Goal: Information Seeking & Learning: Understand process/instructions

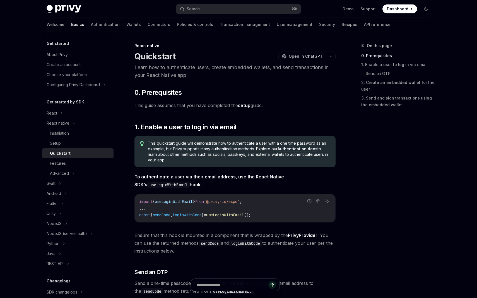
scroll to position [12, 0]
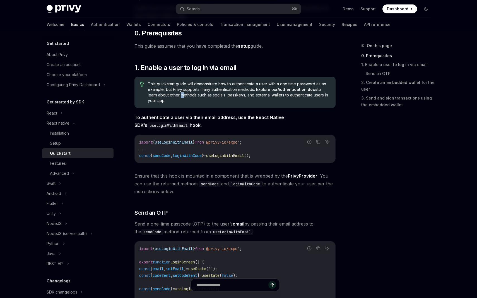
scroll to position [59, 0]
click at [183, 118] on strong "To authenticate a user via their email address, use the React Native SDK’s useL…" at bounding box center [210, 121] width 150 height 13
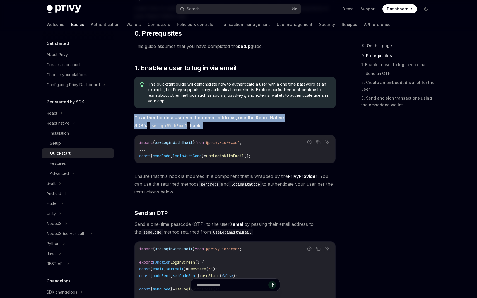
click at [196, 119] on strong "To authenticate a user via their email address, use the React Native SDK’s useL…" at bounding box center [210, 121] width 150 height 13
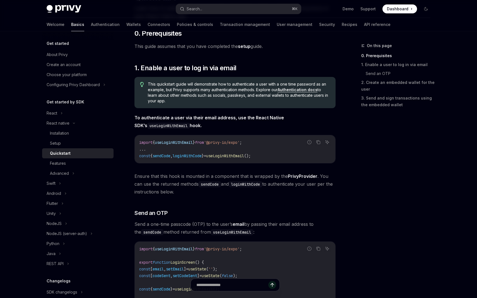
click at [196, 119] on strong "To authenticate a user via their email address, use the React Native SDK’s useL…" at bounding box center [210, 121] width 150 height 13
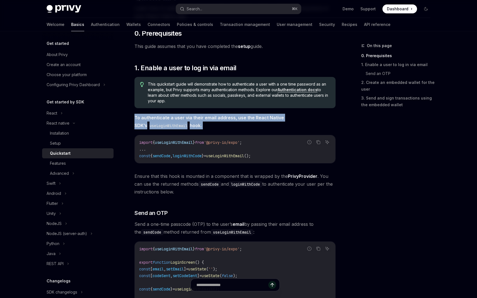
click at [204, 127] on span "To authenticate a user via their email address, use the React Native SDK’s useL…" at bounding box center [235, 122] width 201 height 16
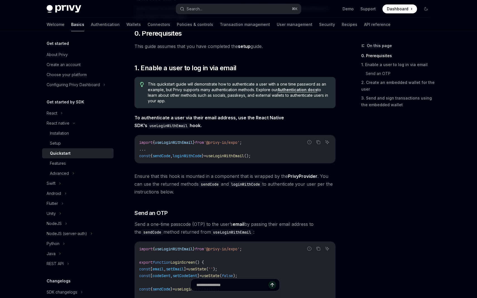
click at [208, 140] on code "import { useLoginWithEmail } from '@privy-io/expo' ; ... const { sendCode , log…" at bounding box center [235, 149] width 192 height 20
click at [217, 148] on code "import { useLoginWithEmail } from '@privy-io/expo' ; ... const { sendCode , log…" at bounding box center [235, 149] width 192 height 20
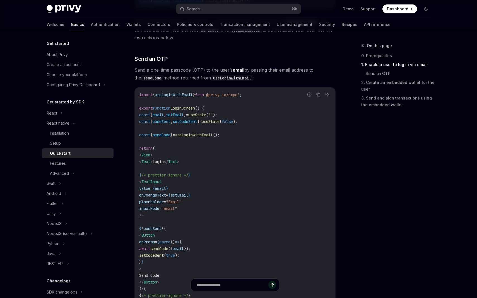
scroll to position [214, 0]
click at [171, 164] on code "import { useLoginWithEmail } from '@privy-io/expo' ; export function LoginScree…" at bounding box center [235, 218] width 192 height 255
click at [192, 171] on code "import { useLoginWithEmail } from '@privy-io/expo' ; export function LoginScree…" at bounding box center [235, 218] width 192 height 255
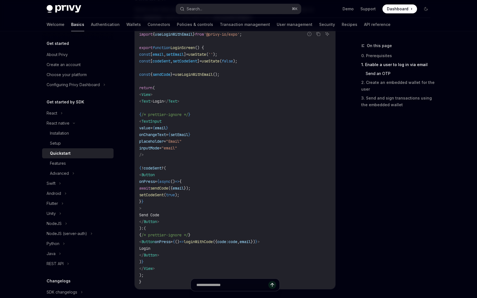
scroll to position [280, 0]
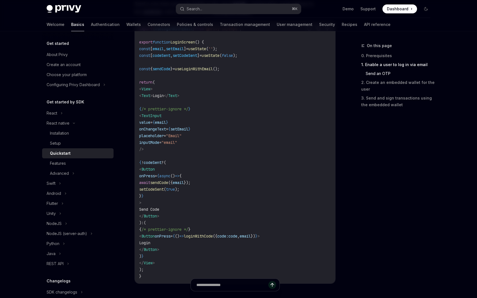
click at [150, 98] on span "Text" at bounding box center [146, 95] width 9 height 5
click at [164, 97] on span "Login" at bounding box center [158, 95] width 11 height 5
click at [168, 184] on span "sendCode" at bounding box center [159, 182] width 18 height 5
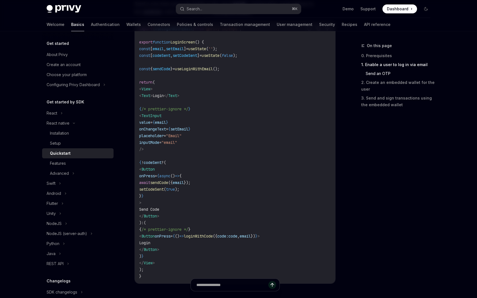
click at [168, 184] on span "sendCode" at bounding box center [159, 182] width 18 height 5
click at [184, 184] on span "email" at bounding box center [178, 182] width 11 height 5
click at [211, 191] on code "import { useLoginWithEmail } from '@privy-io/expo' ; export function LoginScree…" at bounding box center [235, 152] width 192 height 255
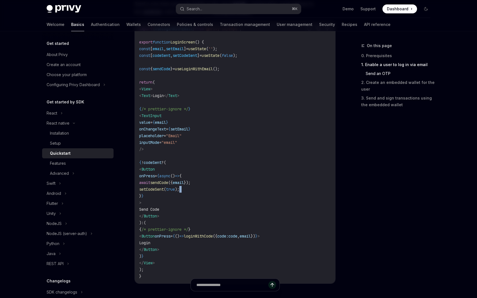
click at [227, 200] on code "import { useLoginWithEmail } from '@privy-io/expo' ; export function LoginScree…" at bounding box center [235, 152] width 192 height 255
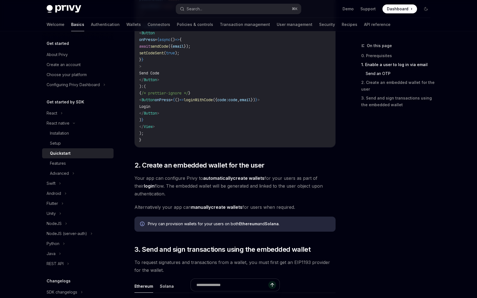
scroll to position [418, 0]
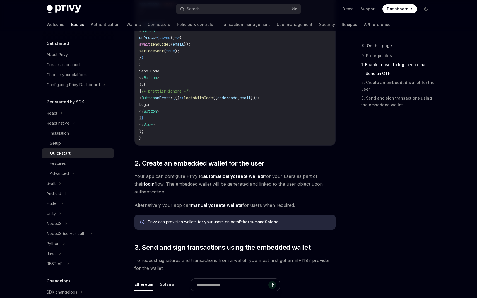
click at [168, 178] on span "Your app can configure Privy to automatically create wallets for your users as …" at bounding box center [235, 184] width 201 height 23
click at [200, 185] on span "Your app can configure Privy to automatically create wallets for your users as …" at bounding box center [235, 184] width 201 height 23
click at [180, 185] on span "Your app can configure Privy to automatically create wallets for your users as …" at bounding box center [235, 184] width 201 height 23
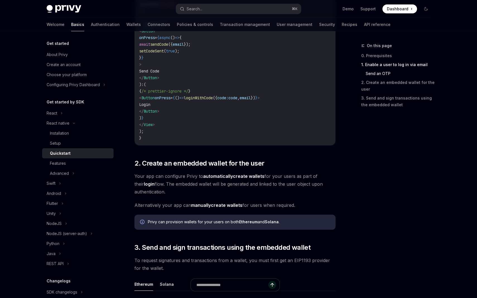
click at [180, 185] on span "Your app can configure Privy to automatically create wallets for your users as …" at bounding box center [235, 184] width 201 height 23
click at [212, 187] on span "Your app can configure Privy to automatically create wallets for your users as …" at bounding box center [235, 184] width 201 height 23
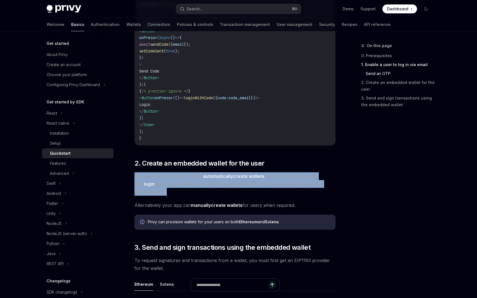
click at [224, 191] on span "Your app can configure Privy to automatically create wallets for your users as …" at bounding box center [235, 184] width 201 height 23
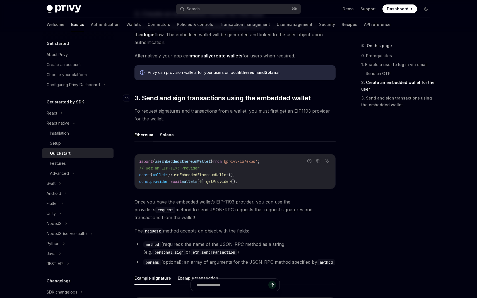
scroll to position [569, 0]
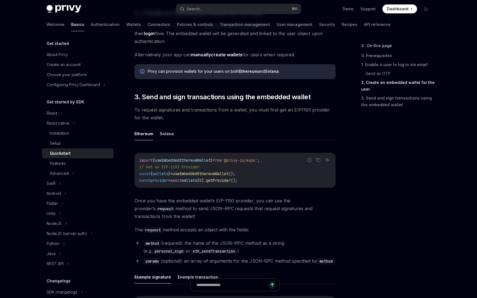
click at [203, 159] on span "useEmbeddedEthereumWallet" at bounding box center [183, 160] width 56 height 5
click at [211, 173] on span "useEmbeddedEthereumWallet" at bounding box center [201, 173] width 56 height 5
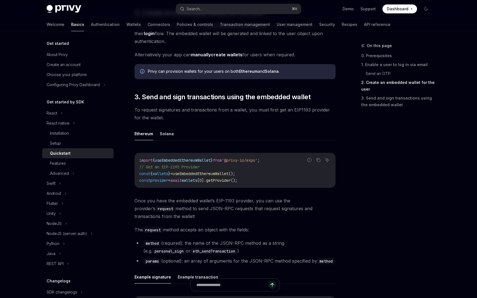
click at [211, 173] on span "useEmbeddedEthereumWallet" at bounding box center [201, 173] width 56 height 5
click at [219, 182] on span "getProvider" at bounding box center [218, 180] width 25 height 5
click at [226, 183] on code "import { useEmbeddedEthereumWallet } from '@privy-io/expo' ; // Get an EIP-1193…" at bounding box center [235, 170] width 192 height 27
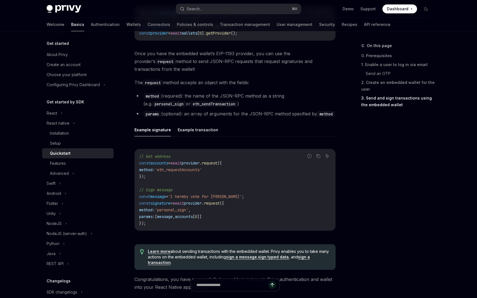
scroll to position [720, 0]
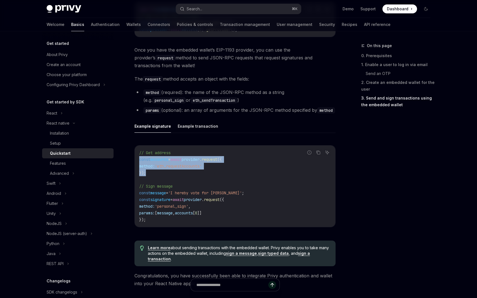
drag, startPoint x: 151, startPoint y: 171, endPoint x: 139, endPoint y: 162, distance: 15.5
click at [139, 162] on div "// Get address const accounts = await provider . request ({ method: 'eth_reques…" at bounding box center [235, 187] width 201 height 82
click at [162, 167] on span "'eth_requestAccounts'" at bounding box center [178, 166] width 47 height 5
click at [202, 200] on span "provider" at bounding box center [193, 199] width 18 height 5
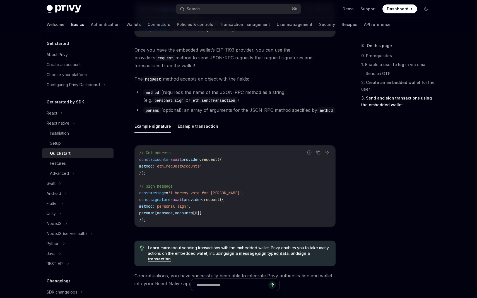
click at [220, 202] on span "request" at bounding box center [212, 199] width 16 height 5
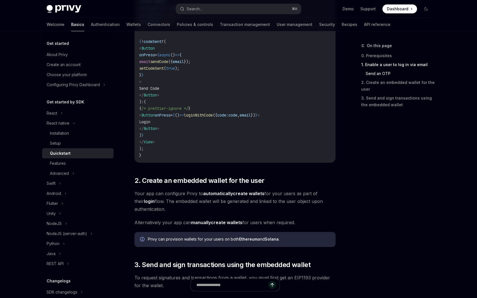
scroll to position [405, 0]
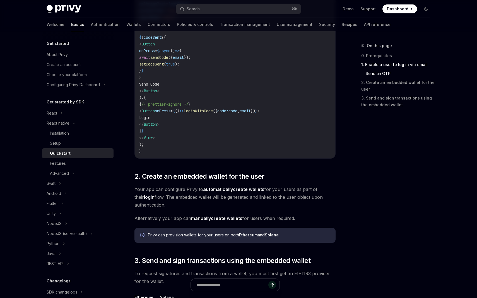
click at [174, 192] on span "Your app can configure Privy to automatically create wallets for your users as …" at bounding box center [235, 197] width 201 height 23
click at [195, 202] on span "Your app can configure Privy to automatically create wallets for your users as …" at bounding box center [235, 197] width 201 height 23
click at [185, 199] on span "Your app can configure Privy to automatically create wallets for your users as …" at bounding box center [235, 197] width 201 height 23
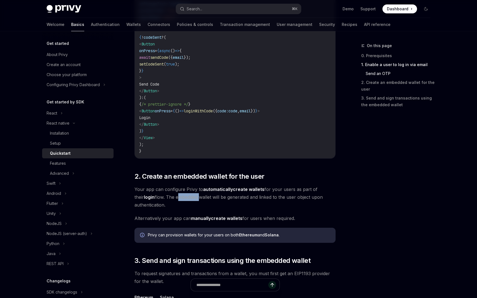
click at [218, 199] on span "Your app can configure Privy to automatically create wallets for your users as …" at bounding box center [235, 197] width 201 height 23
click at [228, 199] on span "Your app can configure Privy to automatically create wallets for your users as …" at bounding box center [235, 197] width 201 height 23
click at [231, 206] on span "Your app can configure Privy to automatically create wallets for your users as …" at bounding box center [235, 197] width 201 height 23
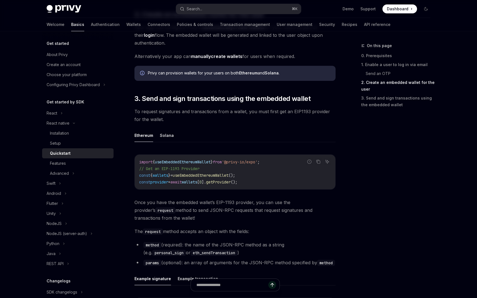
scroll to position [573, 0]
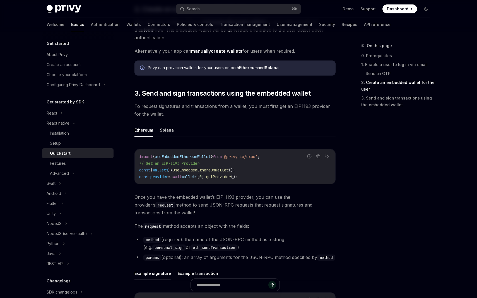
click at [197, 173] on span "useEmbeddedEthereumWallet" at bounding box center [201, 170] width 56 height 5
click at [207, 181] on div "import { useEmbeddedEthereumWallet } from '@privy-io/expo' ; // Get an EIP-1193…" at bounding box center [235, 167] width 201 height 35
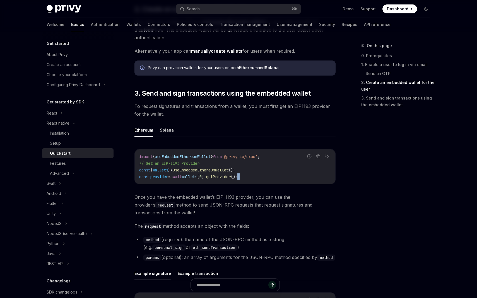
click at [207, 181] on div "import { useEmbeddedEthereumWallet } from '@privy-io/expo' ; // Get an EIP-1193…" at bounding box center [235, 167] width 201 height 35
click at [219, 181] on div "import { useEmbeddedEthereumWallet } from '@privy-io/expo' ; // Get an EIP-1193…" at bounding box center [235, 167] width 201 height 35
click at [206, 173] on span "useEmbeddedEthereumWallet" at bounding box center [201, 170] width 56 height 5
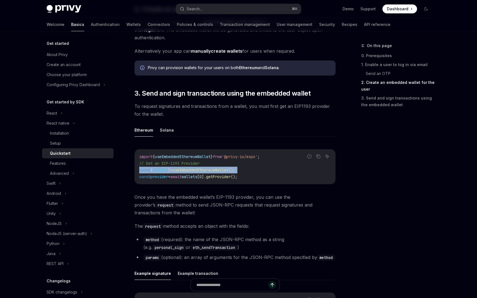
click at [206, 173] on span "useEmbeddedEthereumWallet" at bounding box center [201, 170] width 56 height 5
click at [223, 178] on span "getProvider" at bounding box center [218, 176] width 25 height 5
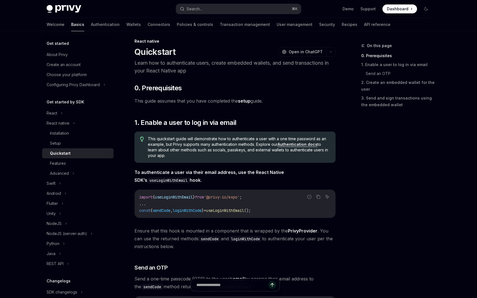
scroll to position [0, 0]
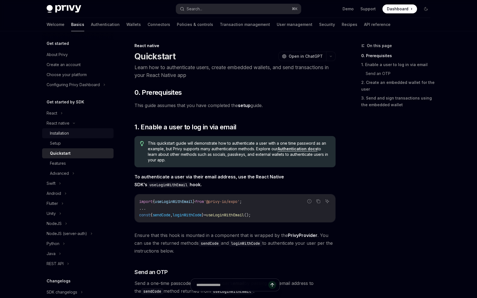
click at [83, 134] on div "Installation" at bounding box center [80, 133] width 60 height 7
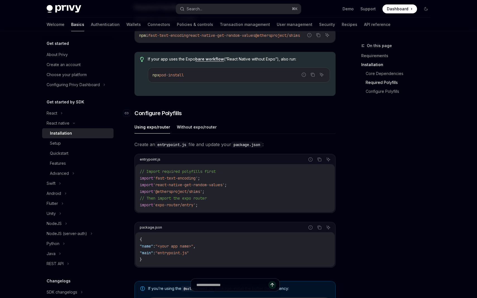
scroll to position [181, 0]
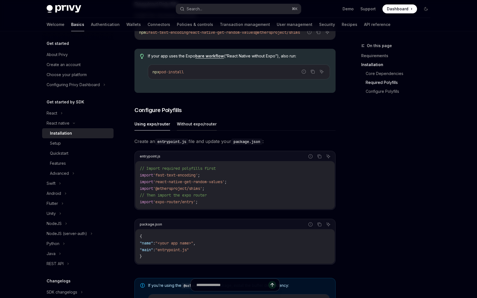
click at [195, 126] on button "Without expo/router" at bounding box center [197, 124] width 40 height 13
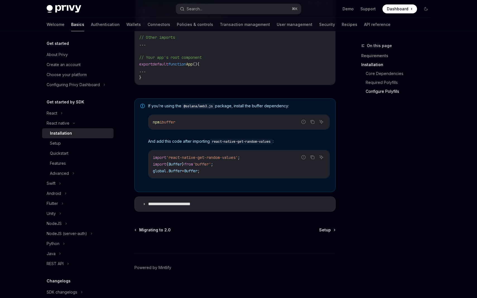
scroll to position [341, 0]
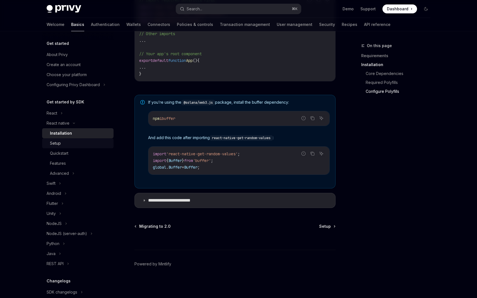
click at [93, 145] on div "Setup" at bounding box center [80, 143] width 60 height 7
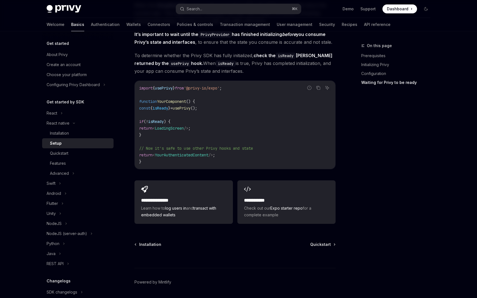
scroll to position [464, 0]
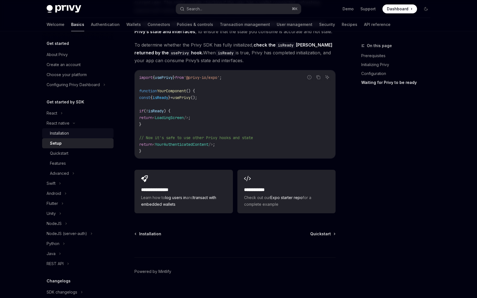
click at [85, 134] on div "Installation" at bounding box center [80, 133] width 60 height 7
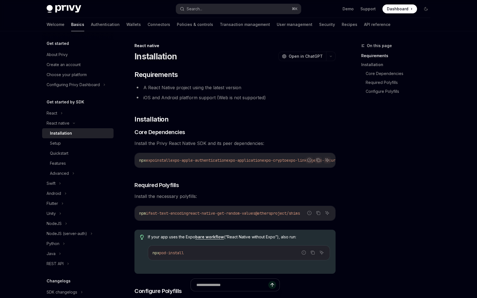
click at [175, 157] on code "npx expo install expo-apple-authentication expo-application expo-crypto expo-li…" at bounding box center [367, 160] width 456 height 7
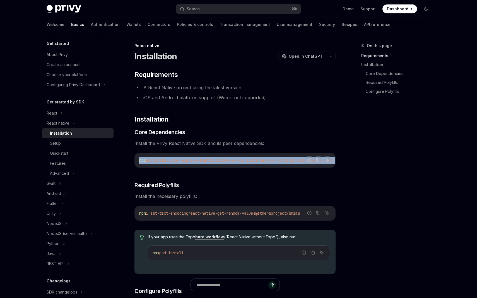
click at [186, 165] on div "npx expo install expo-apple-authentication expo-application expo-crypto expo-li…" at bounding box center [235, 160] width 201 height 15
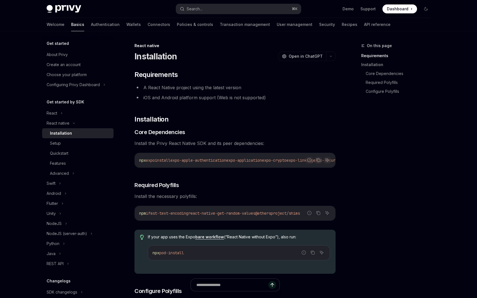
click at [165, 161] on span "install" at bounding box center [163, 160] width 16 height 5
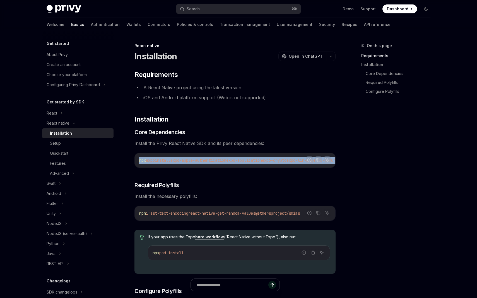
copy div "npx expo install expo-apple-authentication expo-application expo-crypto expo-li…"
click at [169, 216] on span "fast-text-encoding" at bounding box center [168, 213] width 40 height 5
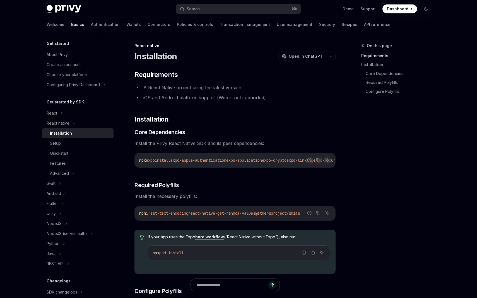
click at [169, 216] on span "fast-text-encoding" at bounding box center [168, 213] width 40 height 5
copy div "npm i fast-text-encoding react-native-get-random-values @ethersproject/shims"
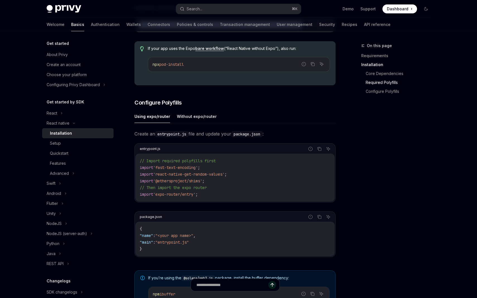
scroll to position [202, 0]
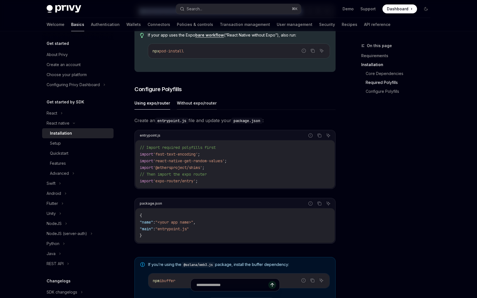
click at [197, 108] on button "Without expo/router" at bounding box center [197, 103] width 40 height 13
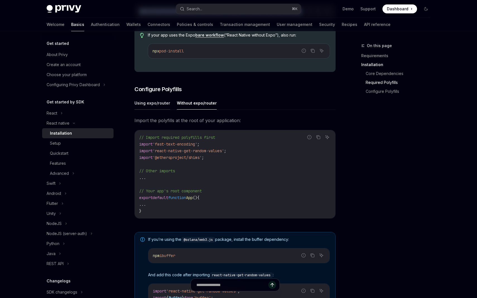
click at [158, 105] on button "Using expo/router" at bounding box center [153, 103] width 36 height 13
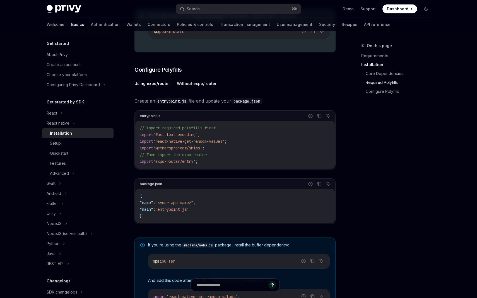
scroll to position [227, 0]
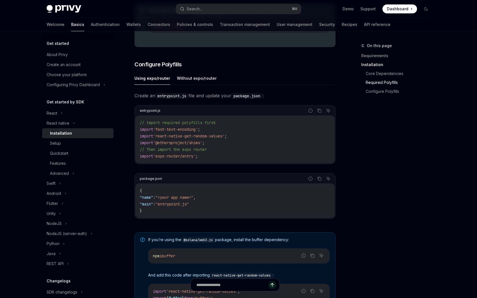
drag, startPoint x: 208, startPoint y: 145, endPoint x: 156, endPoint y: 134, distance: 53.7
click at [156, 134] on code "// Import required polyfills first import 'fast-text-encoding' ; import 'react-…" at bounding box center [235, 139] width 191 height 40
click at [202, 144] on span "'@ethersproject/shims'" at bounding box center [177, 142] width 49 height 5
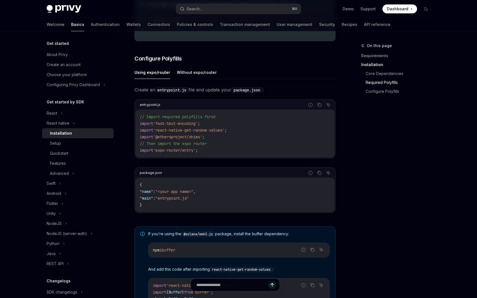
click at [212, 92] on span "Create an entrypoint.js file and update your package.json :" at bounding box center [235, 90] width 201 height 8
click at [224, 93] on span "Create an entrypoint.js file and update your package.json :" at bounding box center [235, 90] width 201 height 8
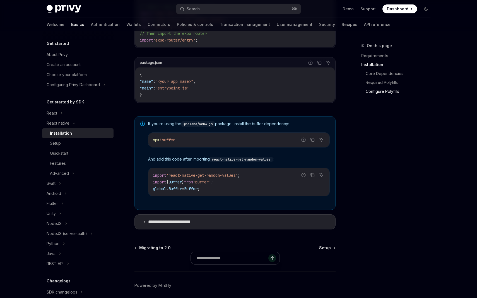
scroll to position [367, 0]
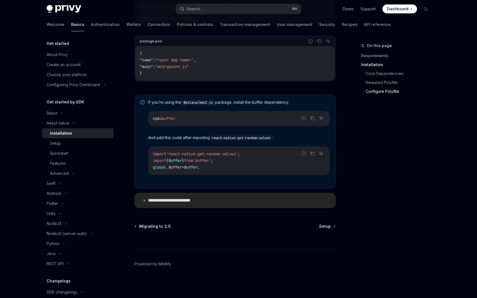
click at [242, 199] on summary "**********" at bounding box center [235, 200] width 201 height 15
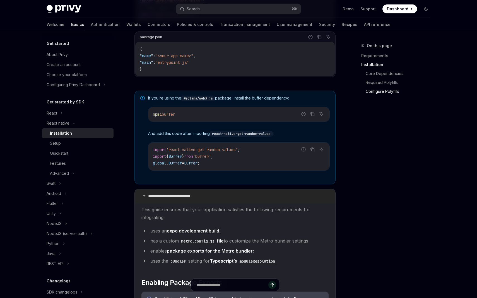
scroll to position [353, 0]
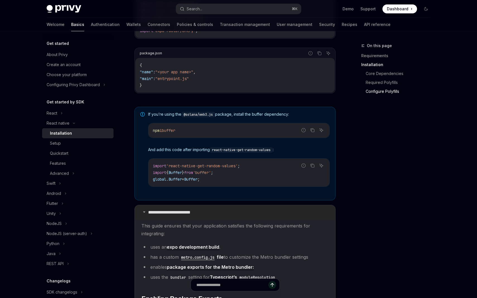
click at [229, 212] on summary "**********" at bounding box center [235, 212] width 201 height 15
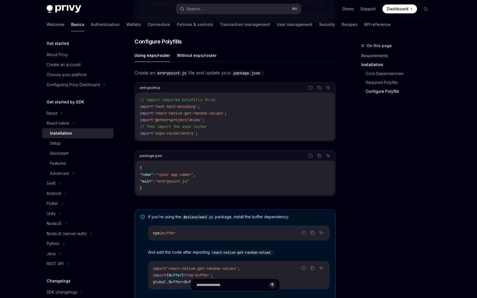
scroll to position [249, 0]
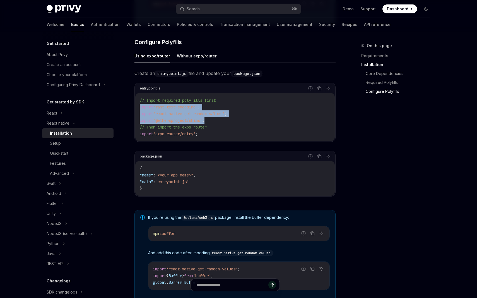
drag, startPoint x: 215, startPoint y: 126, endPoint x: 137, endPoint y: 110, distance: 79.5
click at [137, 110] on div "// Import required polyfills first import 'fast-text-encoding' ; import 'react-…" at bounding box center [235, 117] width 200 height 48
copy code "import 'fast-text-encoding' ; import 'react-native-get-random-values' ; import …"
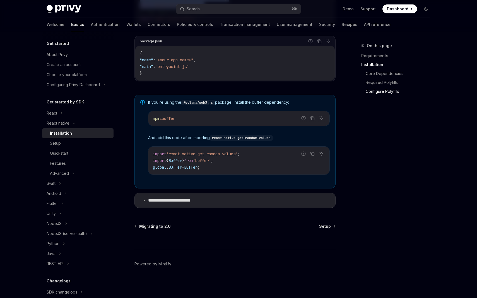
scroll to position [367, 0]
click at [95, 142] on div "Setup" at bounding box center [80, 143] width 60 height 7
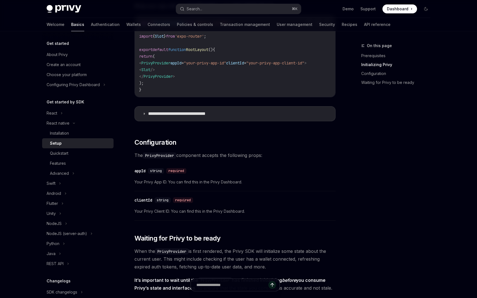
scroll to position [206, 0]
click at [95, 152] on div "Quickstart" at bounding box center [80, 153] width 60 height 7
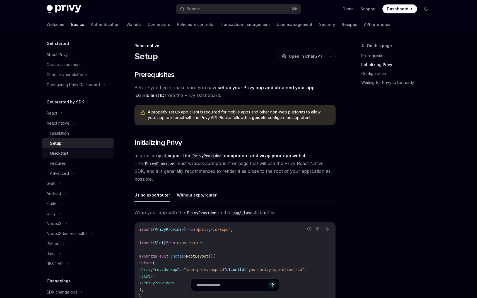
type textarea "*"
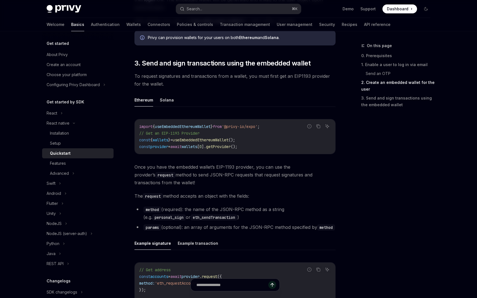
scroll to position [606, 0]
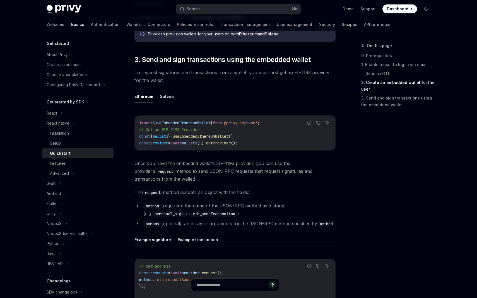
click at [211, 123] on span "useEmbeddedEthereumWallet" at bounding box center [183, 123] width 56 height 5
copy code "import { useEmbeddedEthereumWallet } from '@privy-io/expo' ;"
drag, startPoint x: 255, startPoint y: 143, endPoint x: 136, endPoint y: 135, distance: 119.5
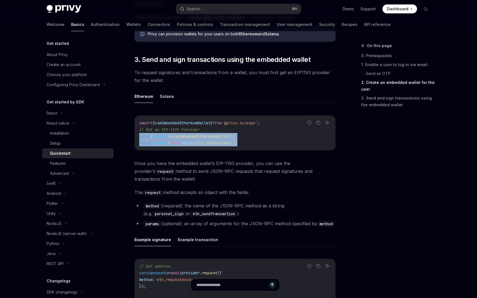
click at [136, 135] on div "import { useEmbeddedEthereumWallet } from '@privy-io/expo' ; // Get an EIP-1193…" at bounding box center [235, 133] width 201 height 35
copy code "const { wallets } = useEmbeddedEthereumWallet (); const provider = await wallet…"
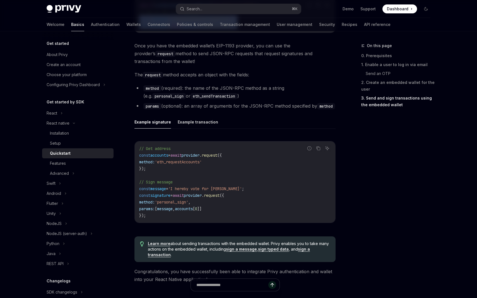
scroll to position [724, 0]
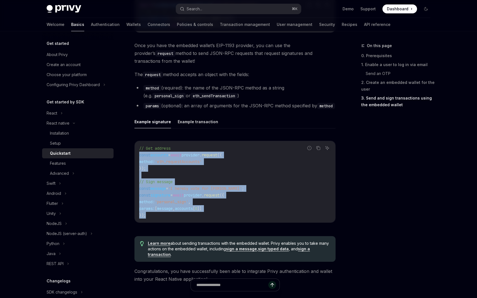
drag, startPoint x: 156, startPoint y: 218, endPoint x: 136, endPoint y: 157, distance: 64.4
click at [136, 157] on div "// Get address const accounts = await provider . request ({ method: 'eth_reques…" at bounding box center [235, 182] width 201 height 82
copy code "const accounts = await provider . request ({ method: 'eth_requestAccounts' }); …"
